Goal: Information Seeking & Learning: Learn about a topic

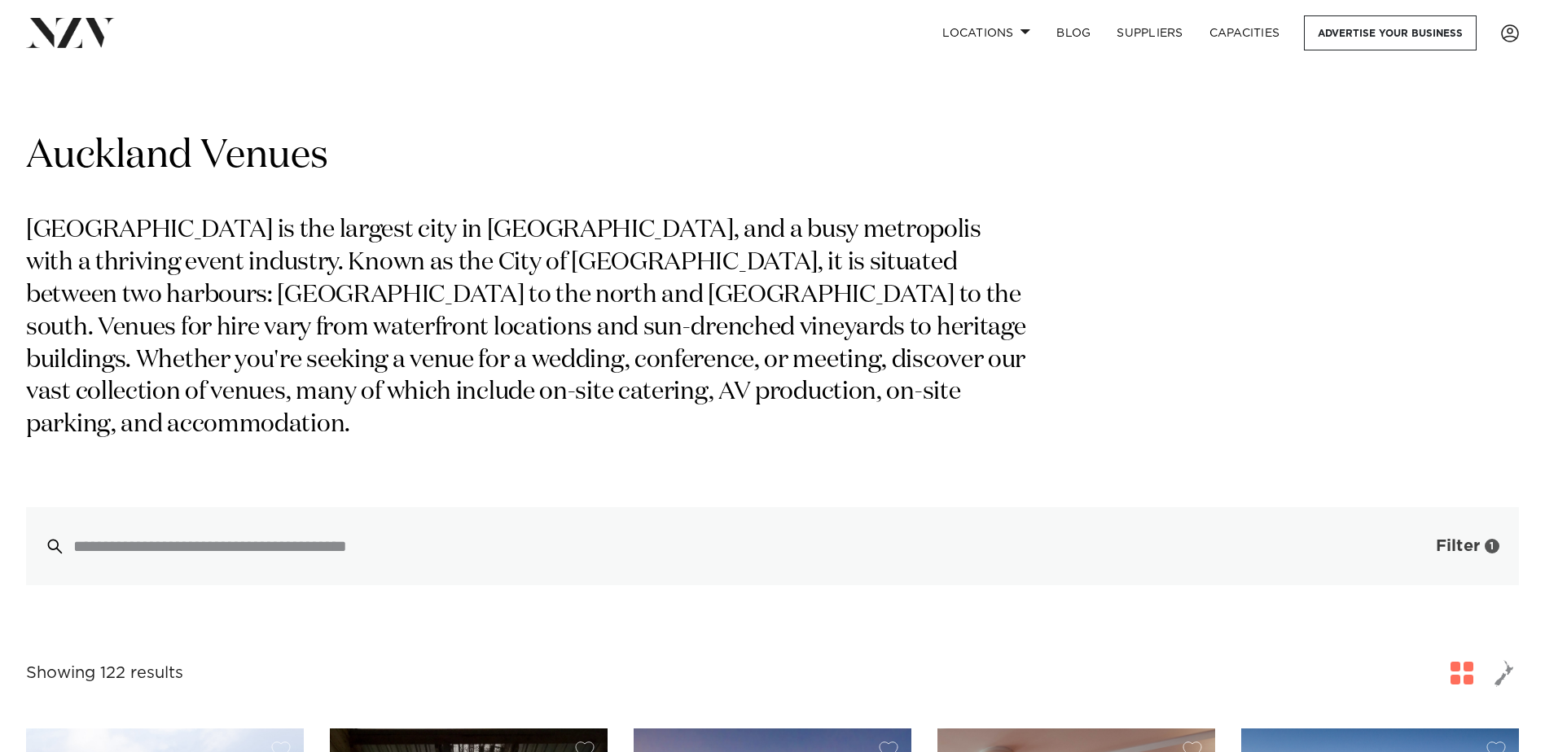
click at [1453, 538] on span "Filter" at bounding box center [1458, 546] width 44 height 16
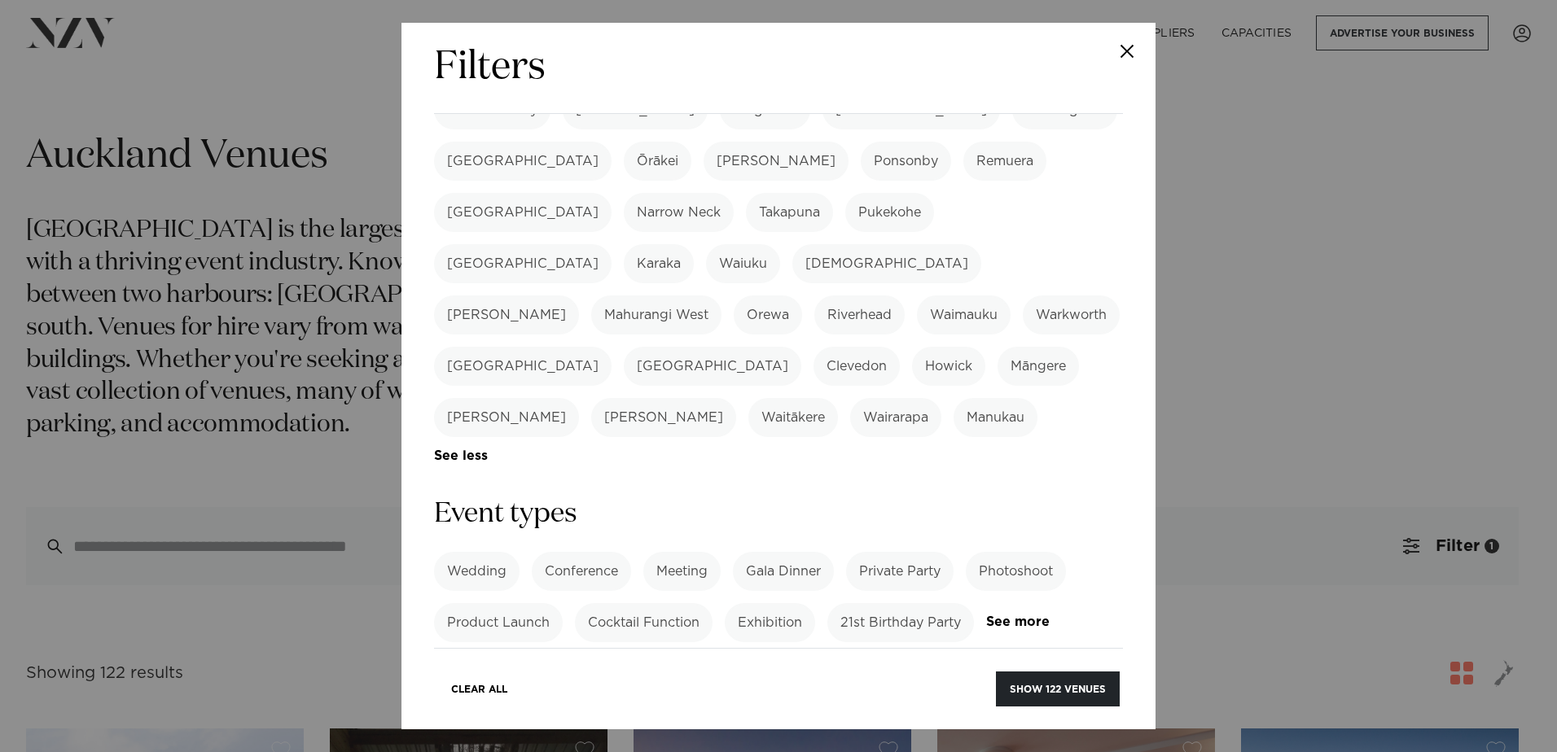
scroll to position [489, 0]
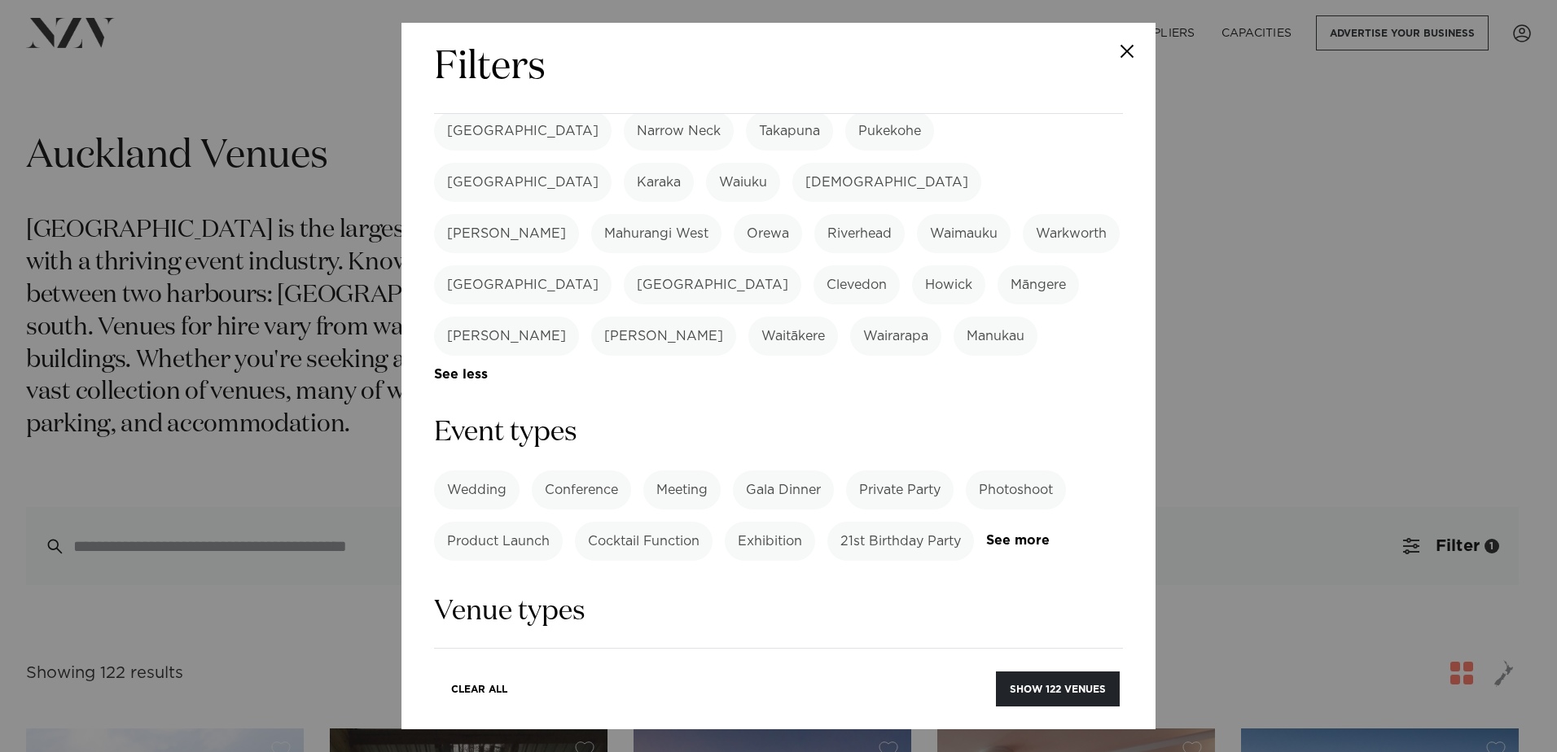
click at [624, 522] on label "Cocktail Function" at bounding box center [644, 541] width 138 height 39
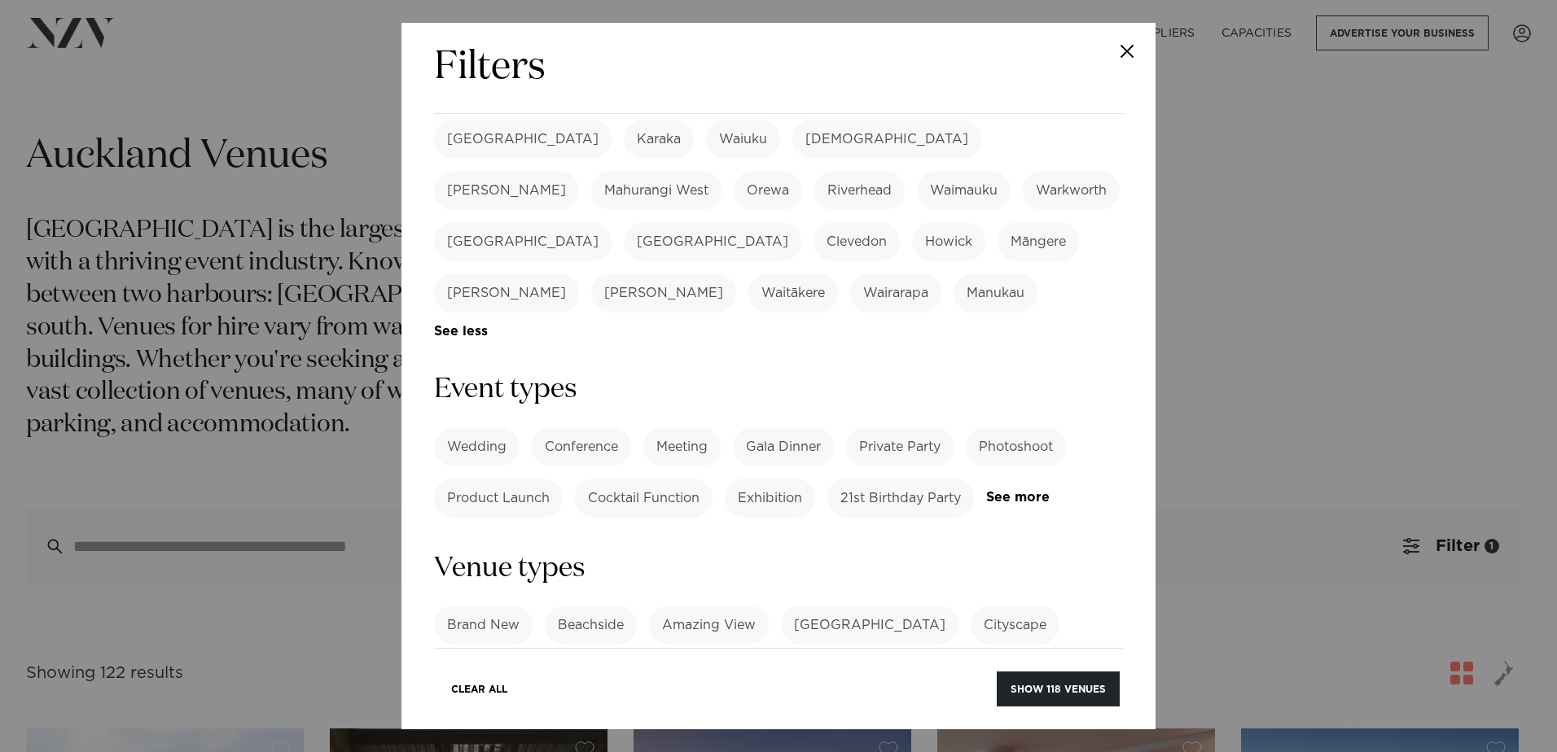
scroll to position [570, 0]
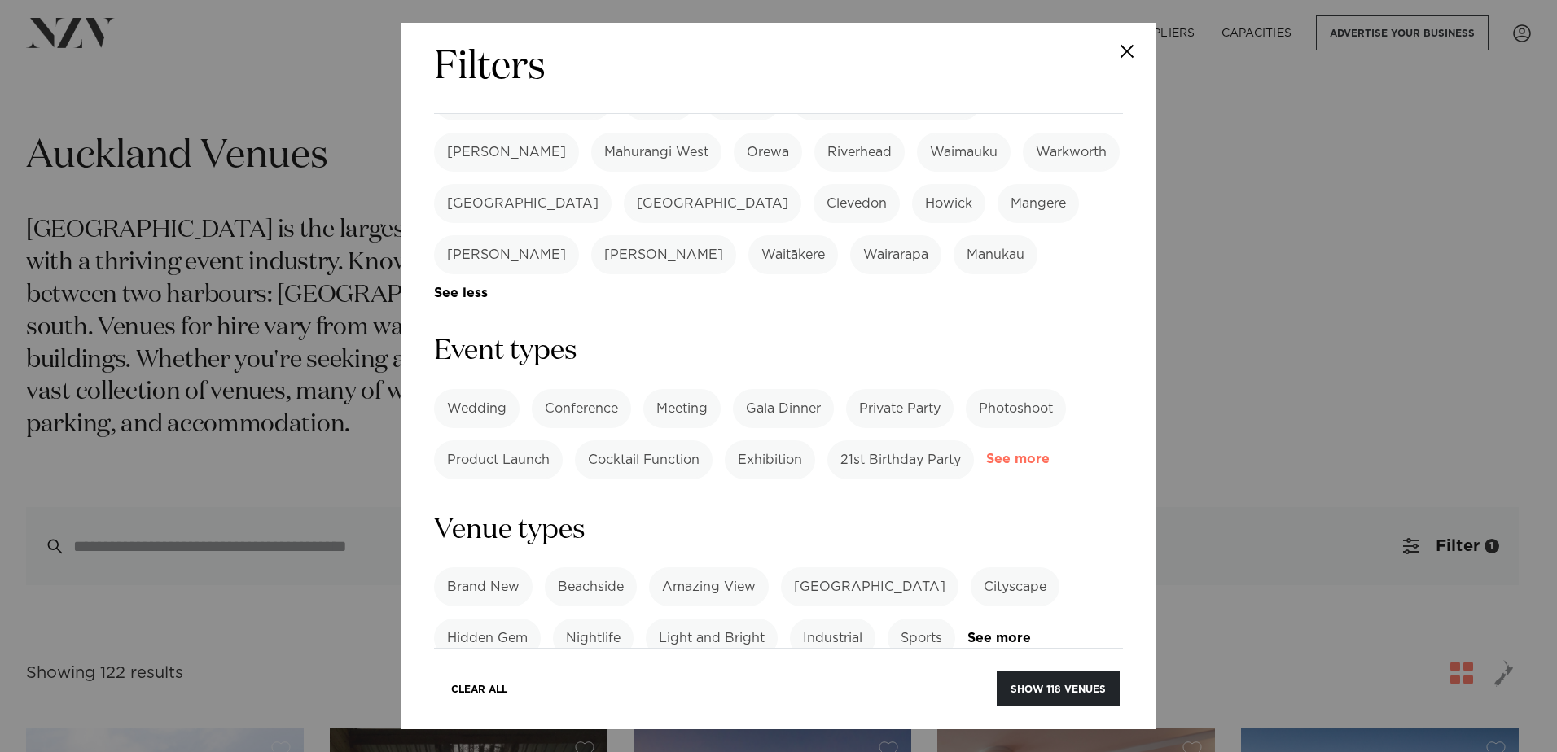
click at [986, 453] on link "See more" at bounding box center [1049, 460] width 127 height 14
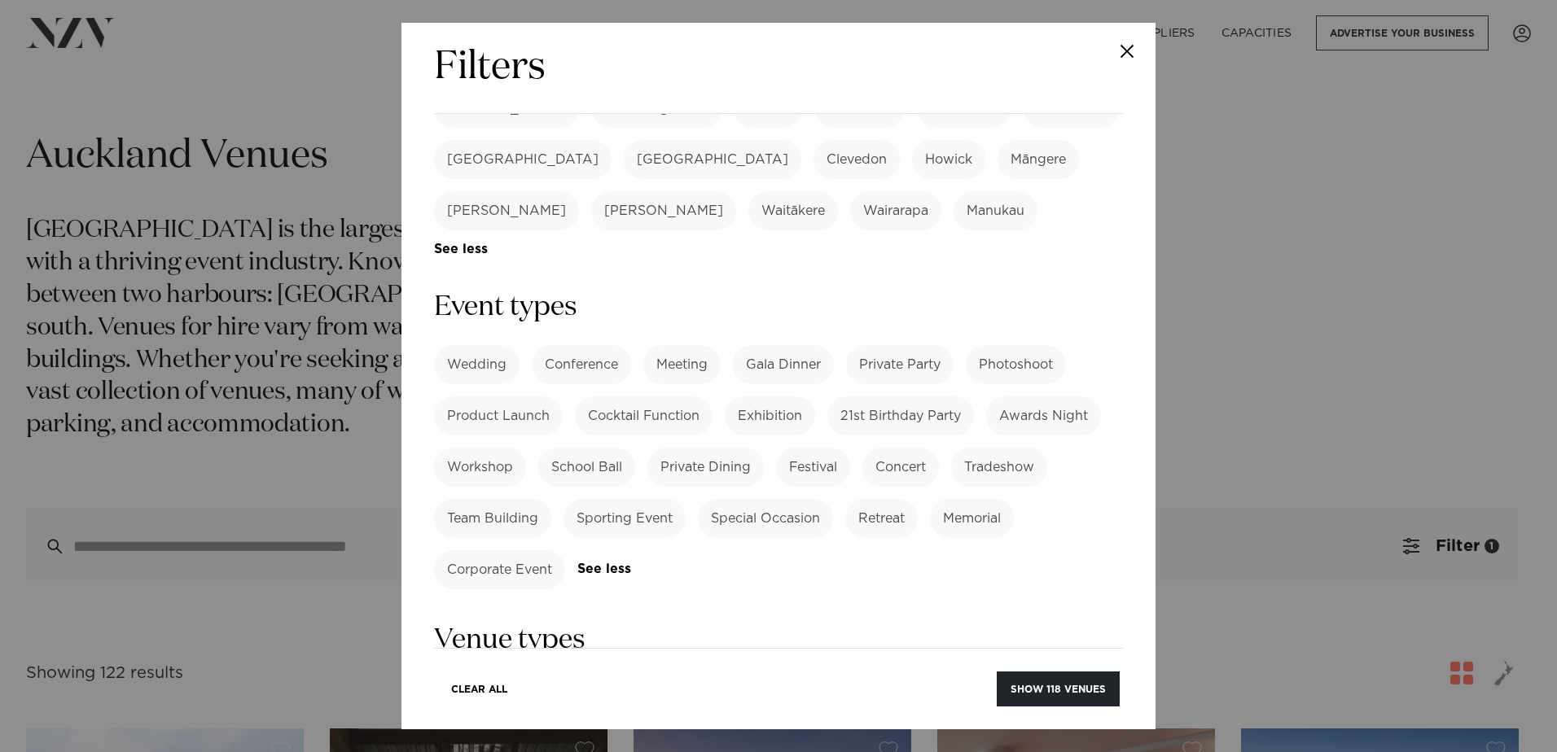
scroll to position [651, 0]
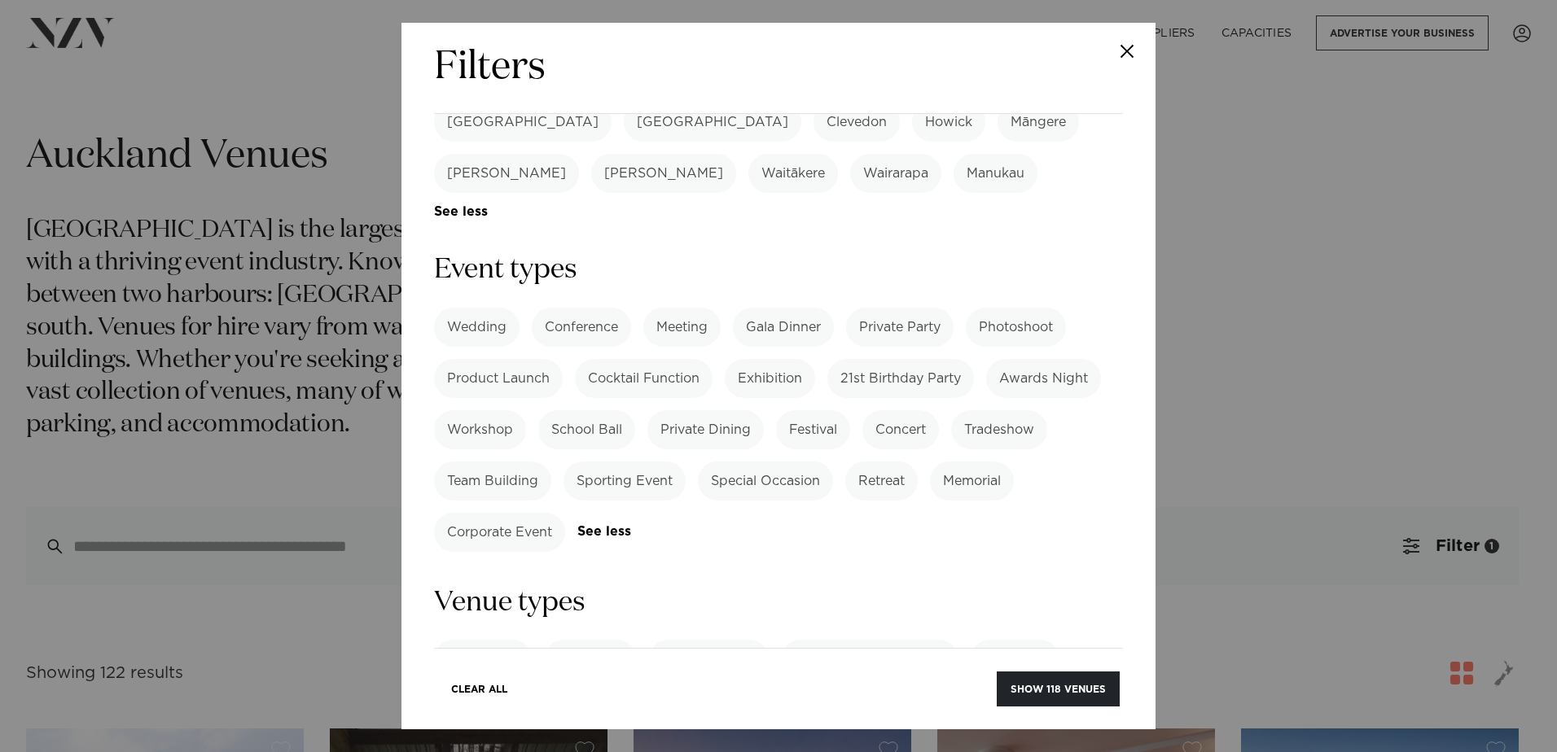
click at [480, 513] on label "Corporate Event" at bounding box center [499, 532] width 131 height 39
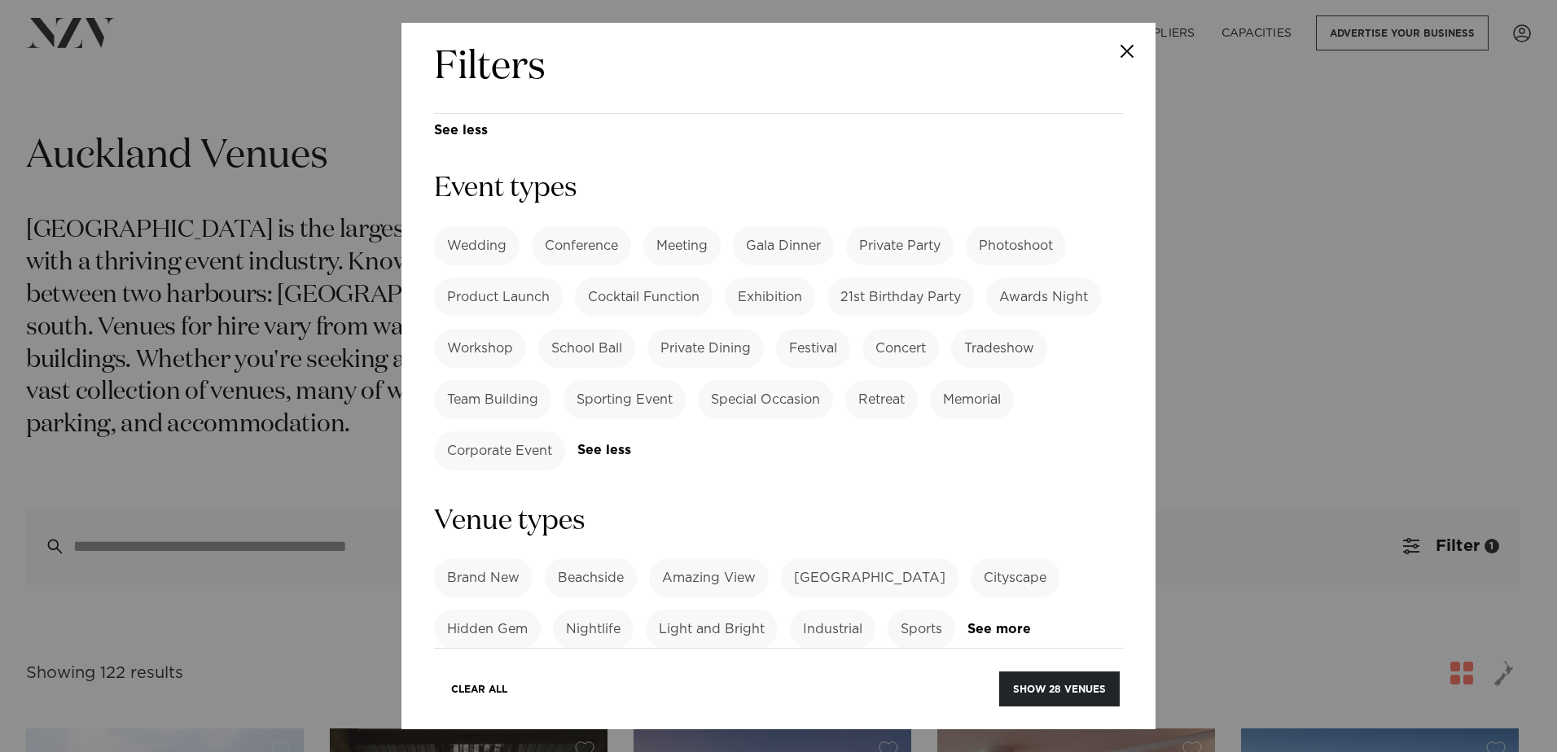
click at [664, 278] on label "Cocktail Function" at bounding box center [644, 297] width 138 height 39
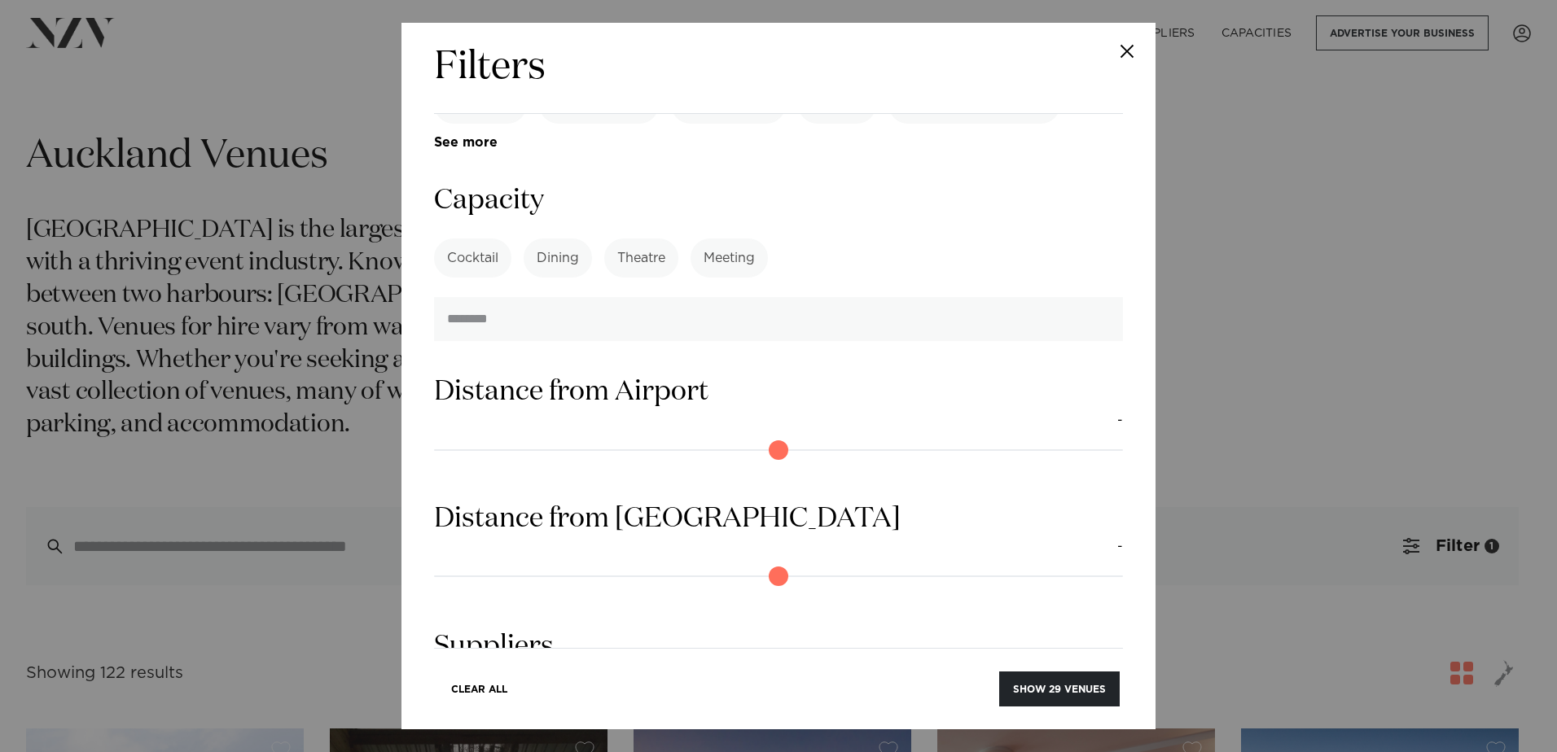
scroll to position [1466, 0]
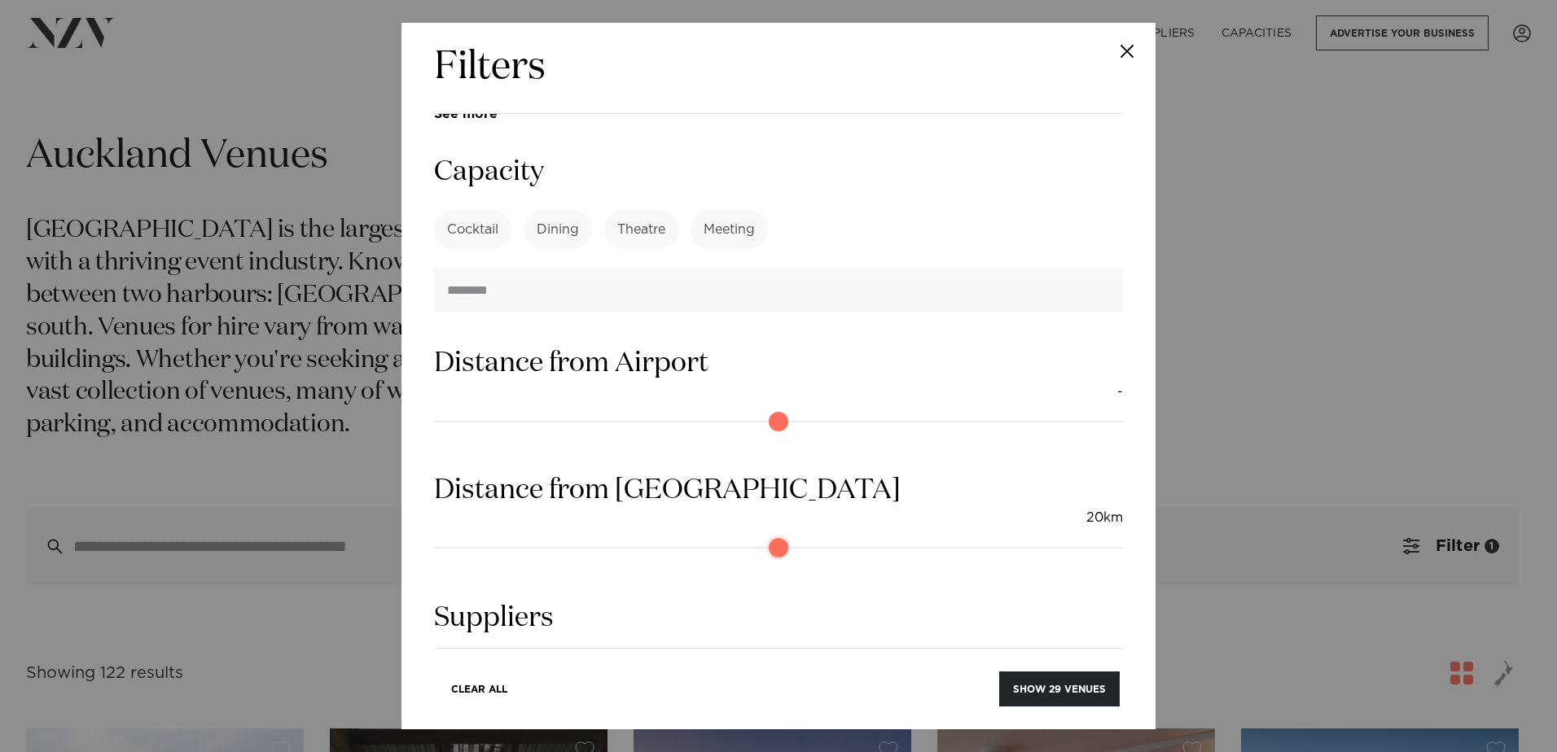
drag, startPoint x: 447, startPoint y: 393, endPoint x: 572, endPoint y: 402, distance: 125.8
click at [572, 535] on input "range" at bounding box center [778, 548] width 689 height 26
drag, startPoint x: 572, startPoint y: 397, endPoint x: 539, endPoint y: 397, distance: 33.4
type input "**"
click at [539, 535] on input "range" at bounding box center [778, 548] width 689 height 26
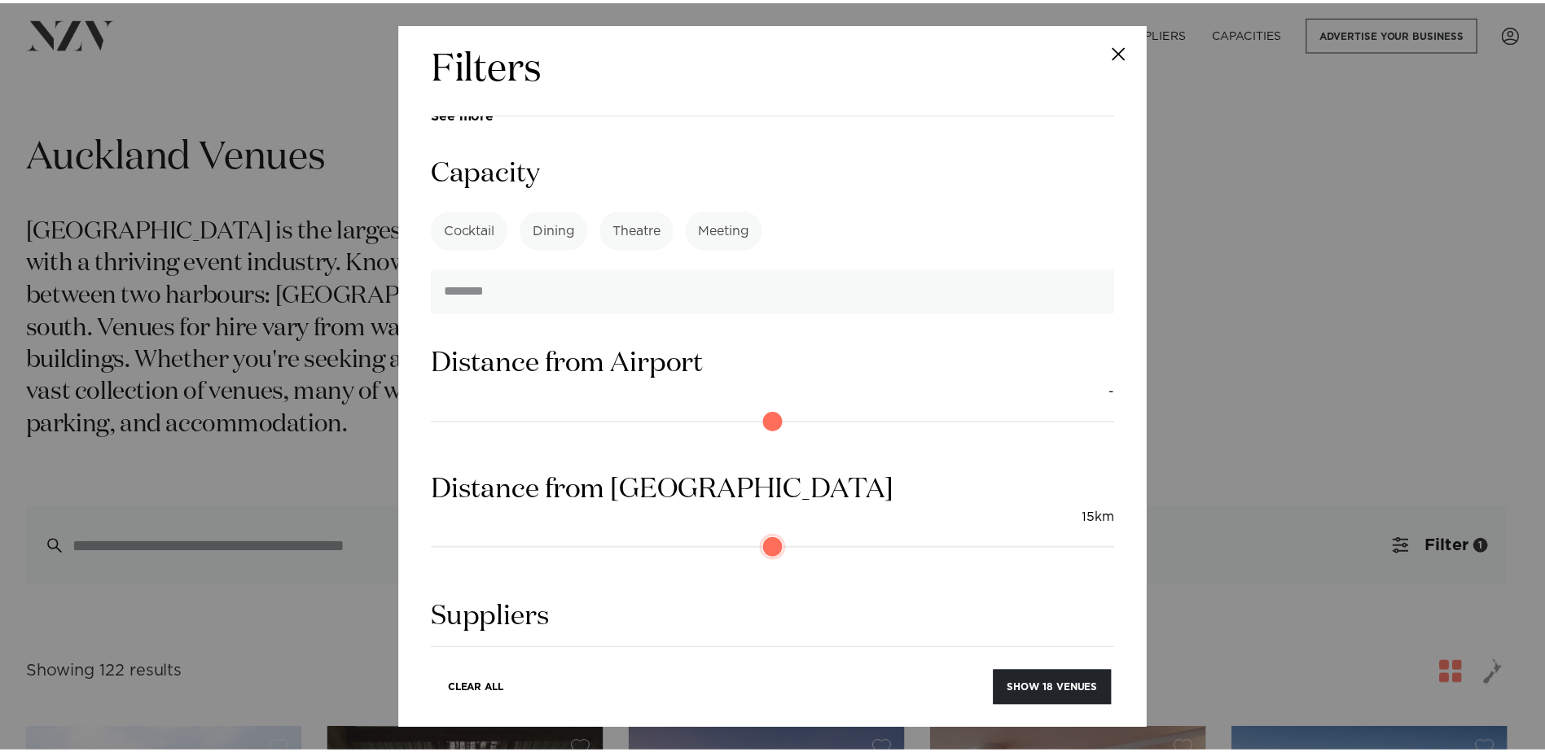
scroll to position [1496, 0]
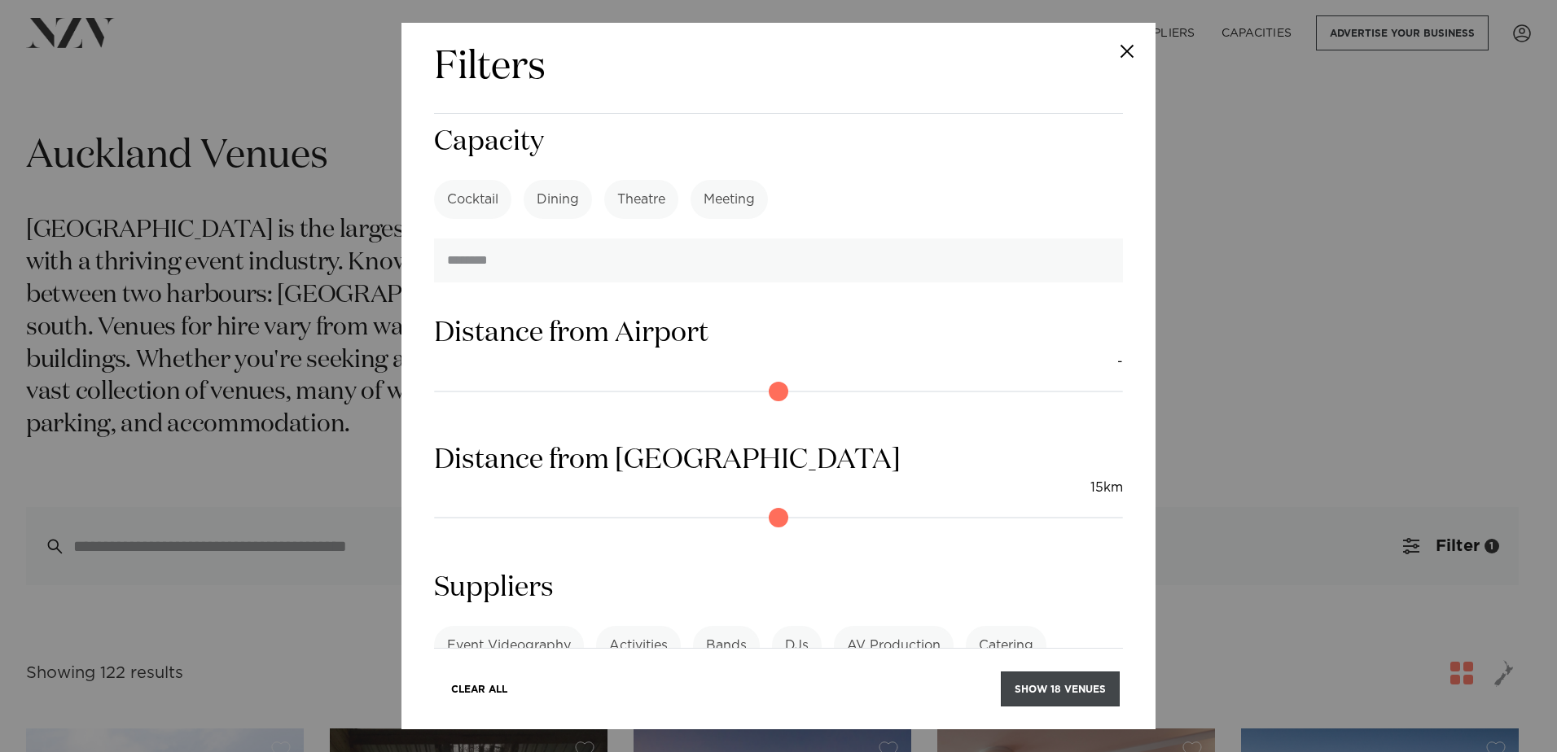
click at [1087, 682] on button "Show 18 venues" at bounding box center [1060, 689] width 119 height 35
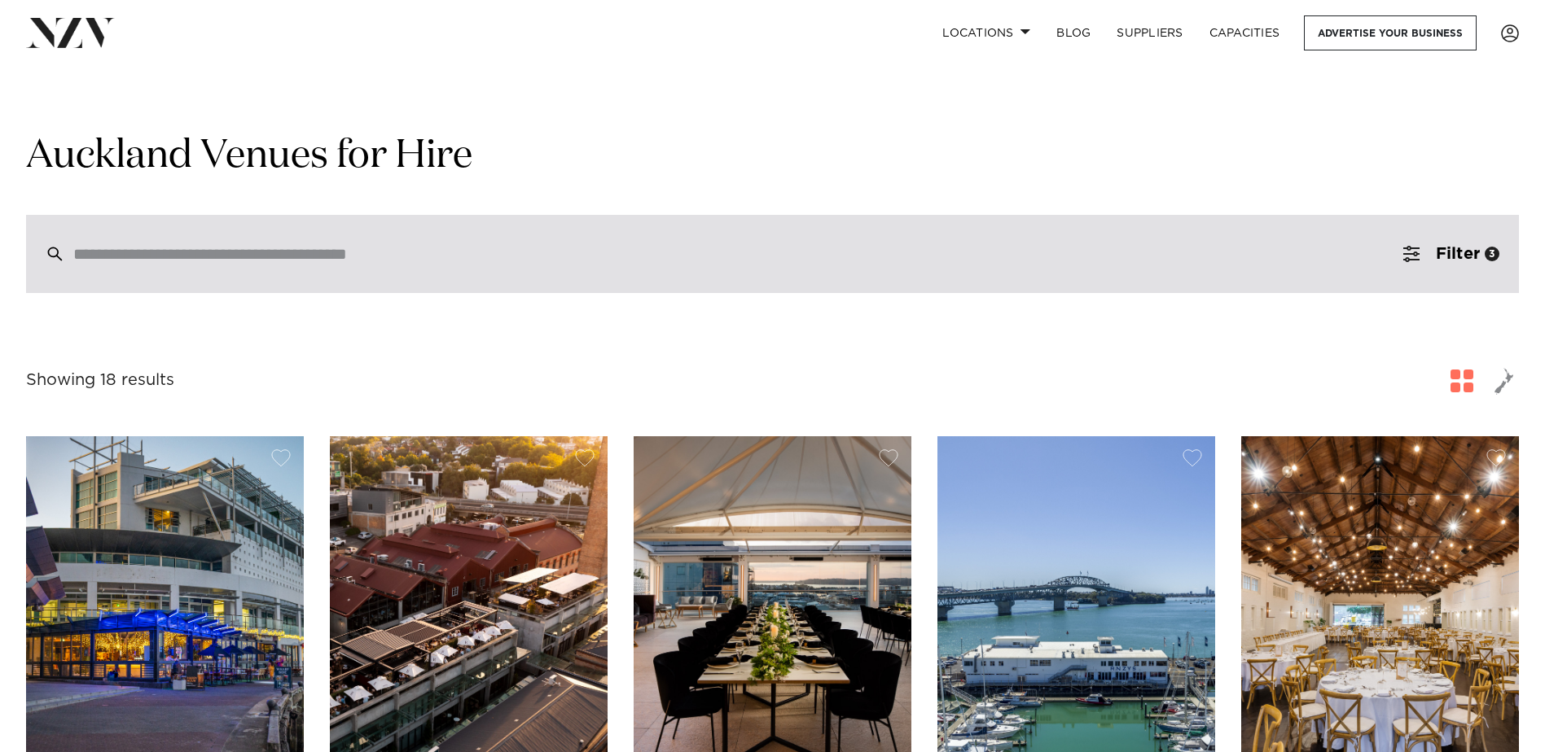
drag, startPoint x: 450, startPoint y: 278, endPoint x: 449, endPoint y: 290, distance: 11.4
